Goal: Task Accomplishment & Management: Use online tool/utility

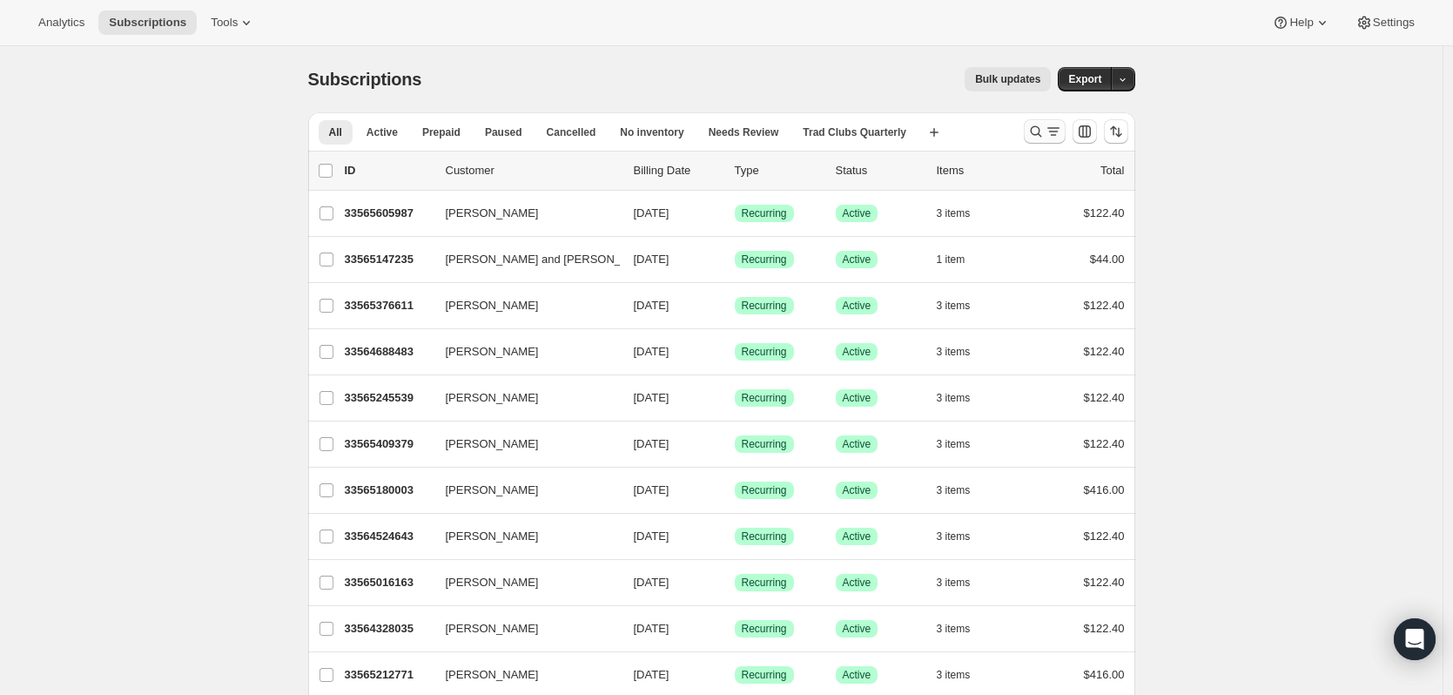
click at [1041, 126] on icon "Search and filter results" at bounding box center [1035, 131] width 17 height 17
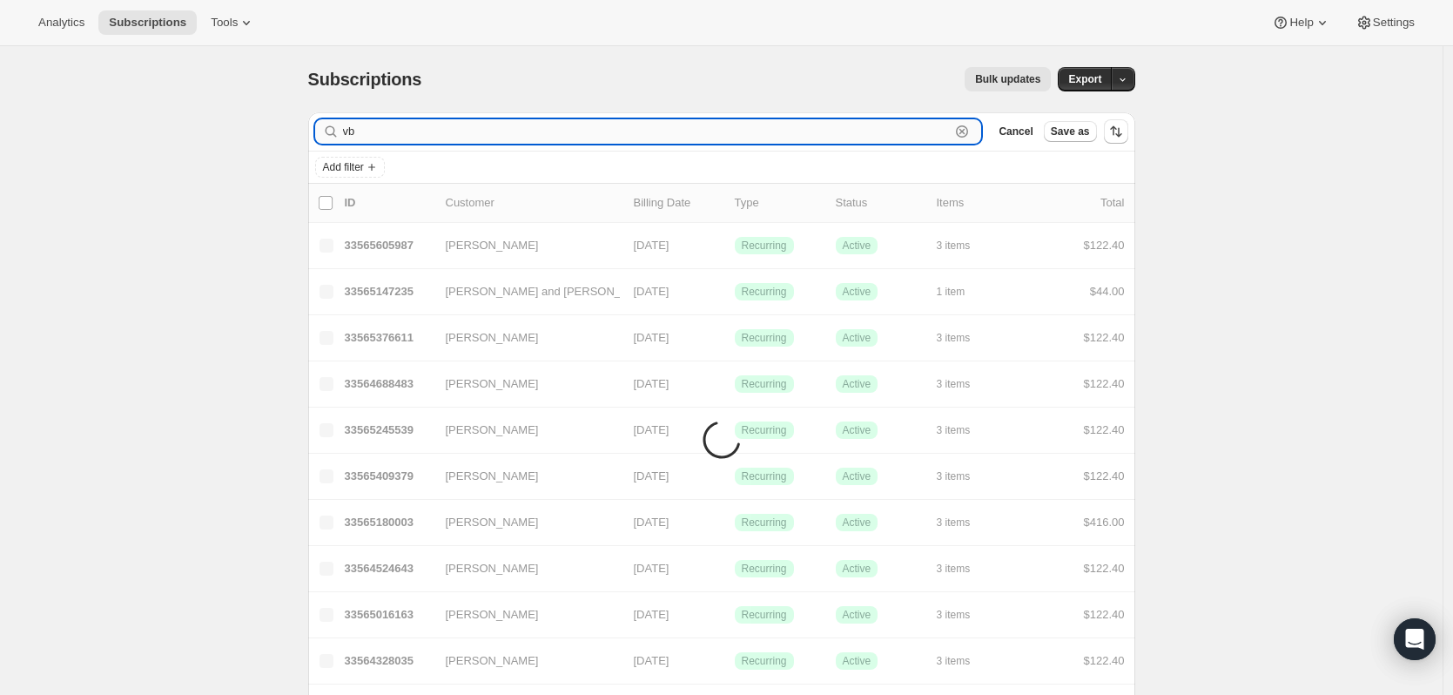
type input "v"
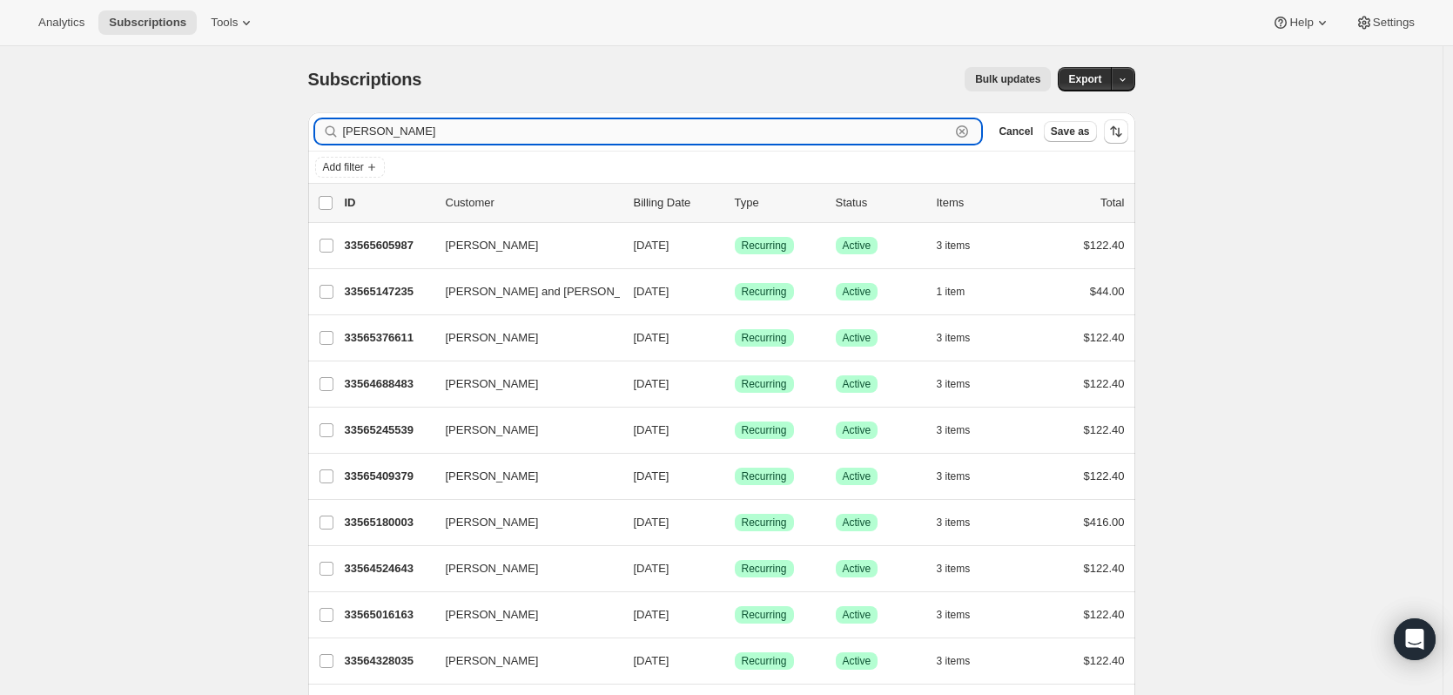
type input "bryan scott"
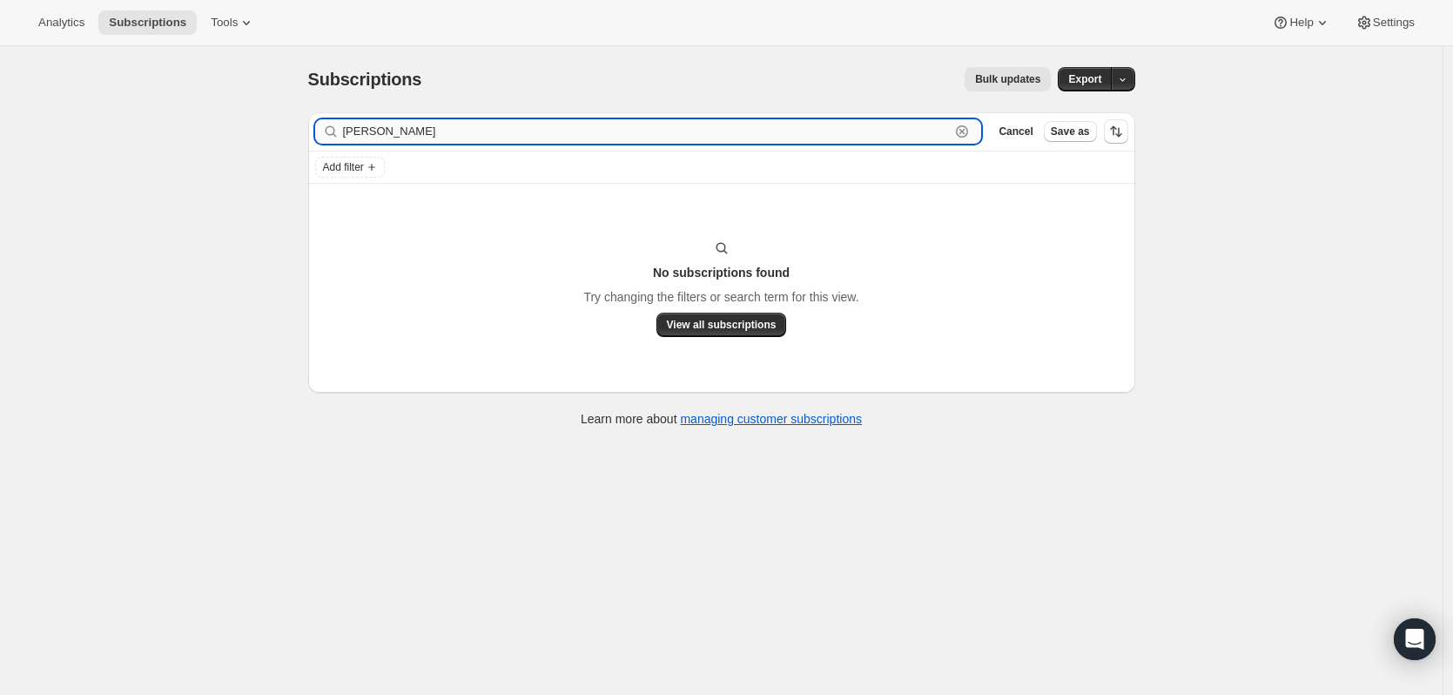
click at [445, 133] on input "bryan scott" at bounding box center [647, 131] width 608 height 24
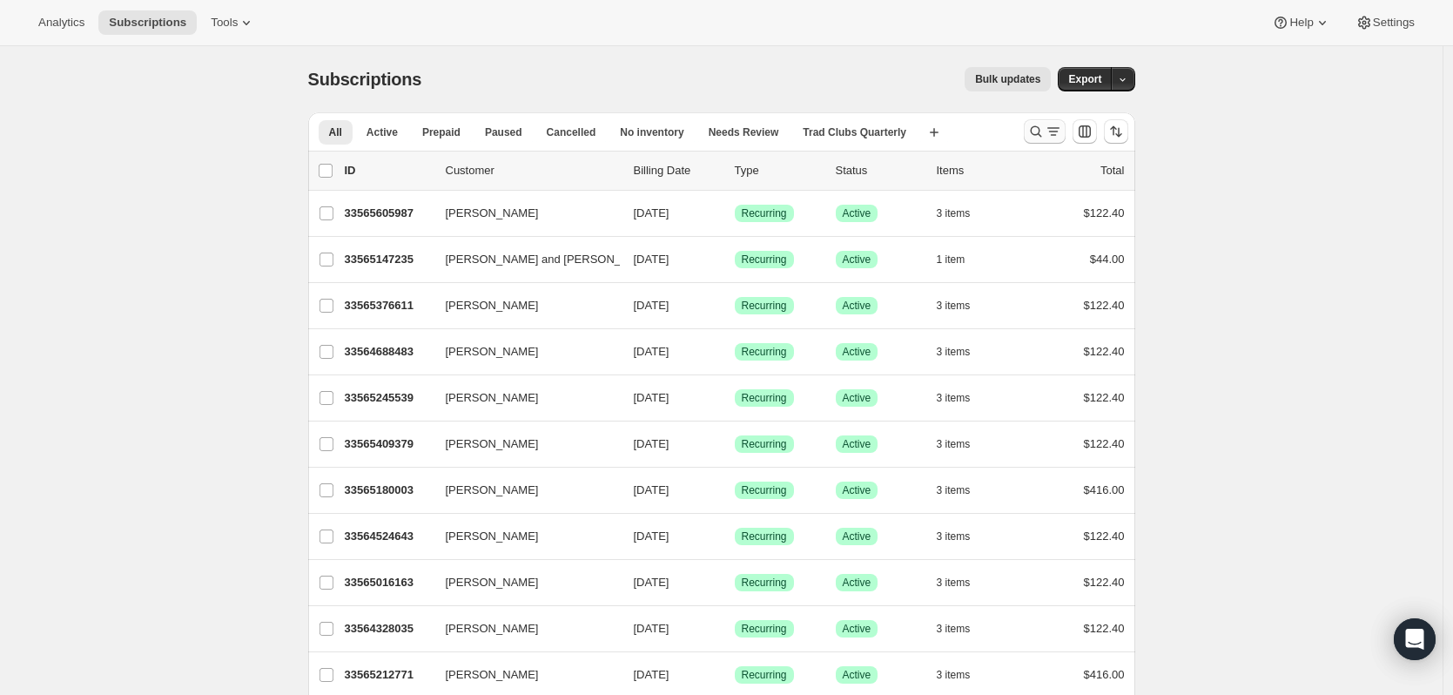
click at [1059, 138] on icon "Search and filter results" at bounding box center [1053, 131] width 17 height 17
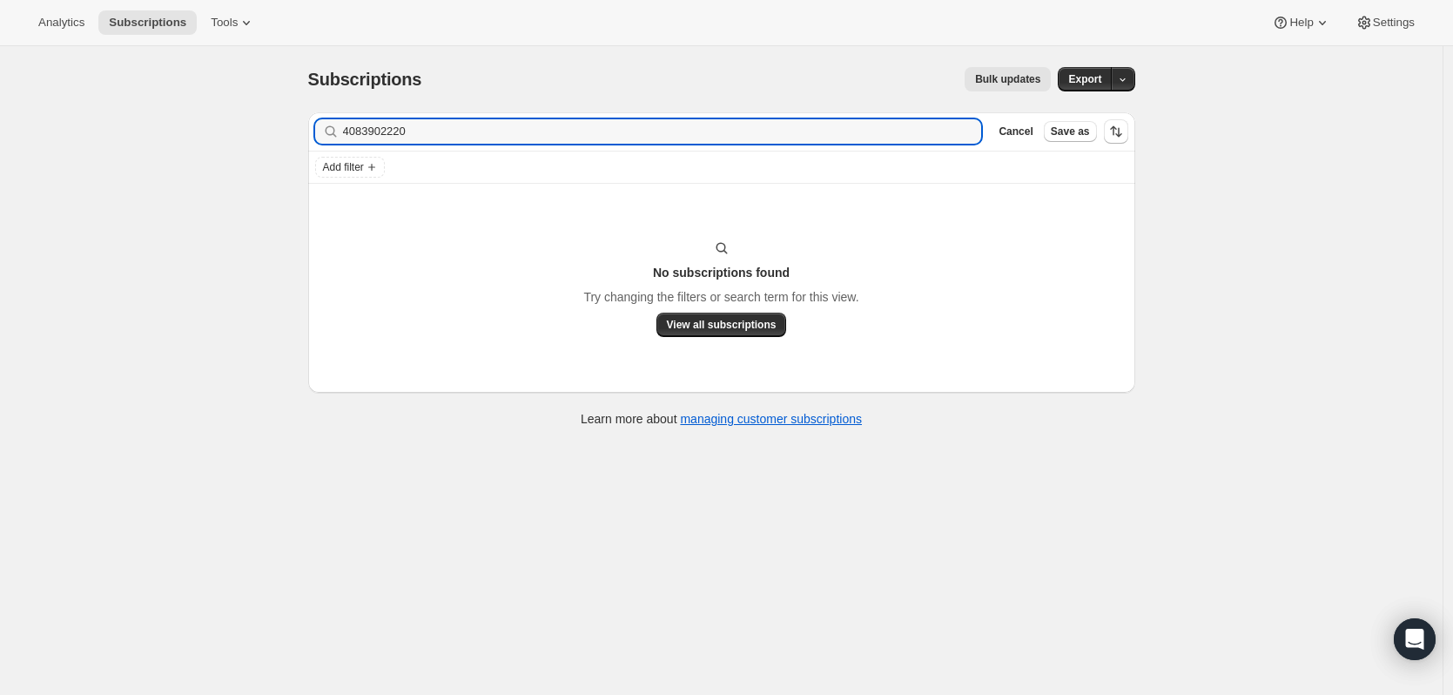
type input "4083902220"
